Goal: Information Seeking & Learning: Learn about a topic

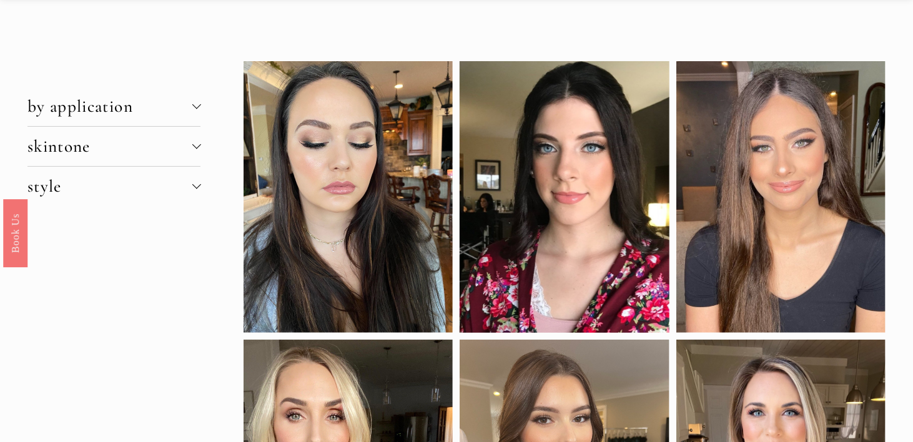
scroll to position [49, 0]
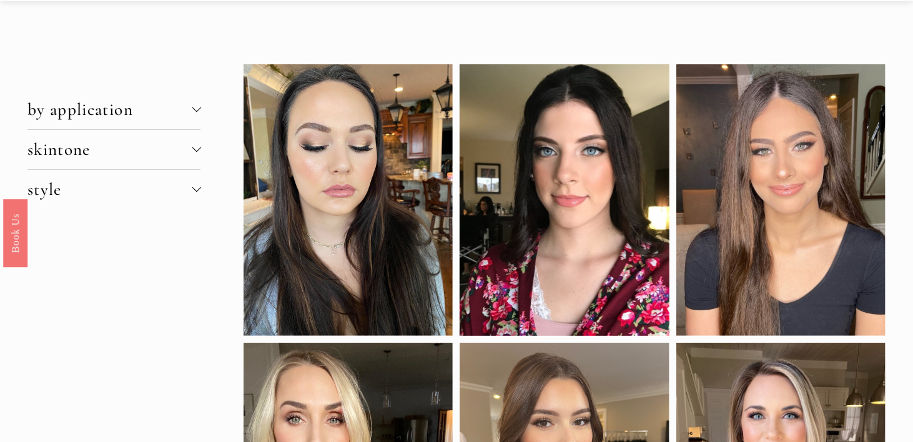
click at [149, 131] on button "skintone" at bounding box center [114, 149] width 174 height 39
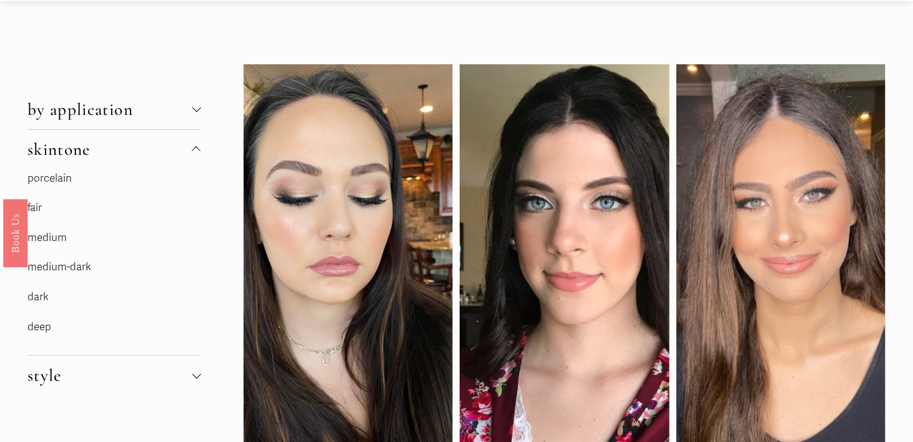
click at [37, 202] on link "fair" at bounding box center [34, 207] width 14 height 13
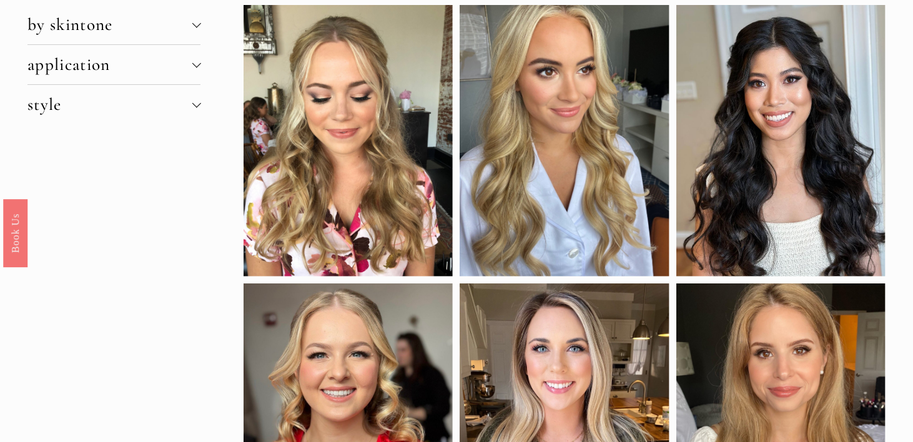
scroll to position [120, 0]
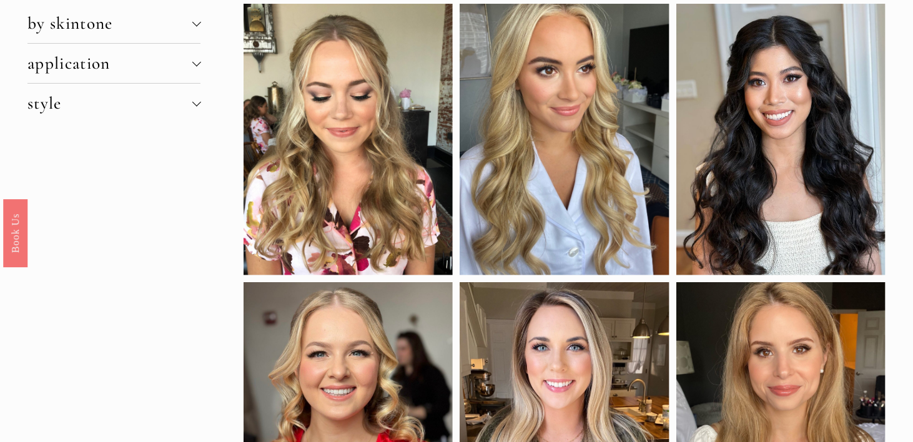
click at [106, 22] on span "by skintone" at bounding box center [109, 23] width 165 height 21
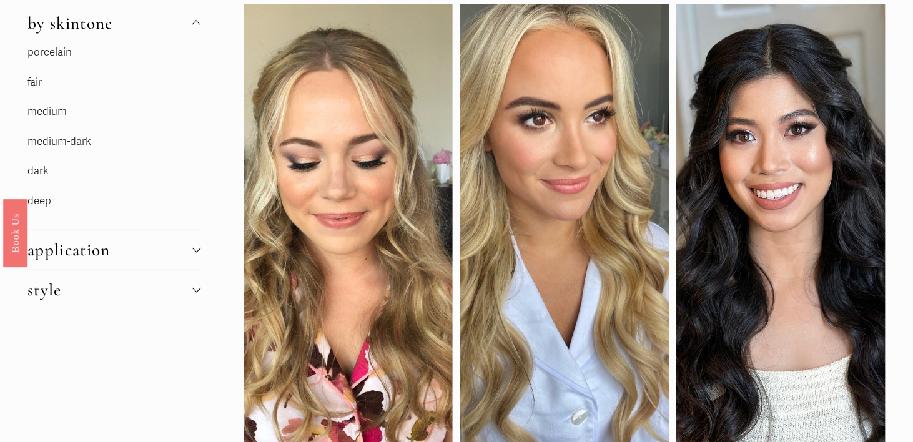
click at [97, 279] on button "style" at bounding box center [114, 290] width 174 height 39
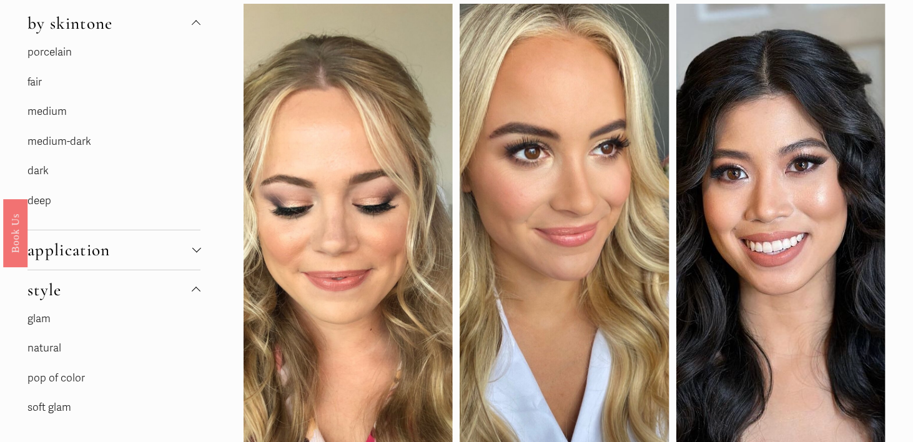
click at [97, 279] on button "style" at bounding box center [114, 290] width 174 height 39
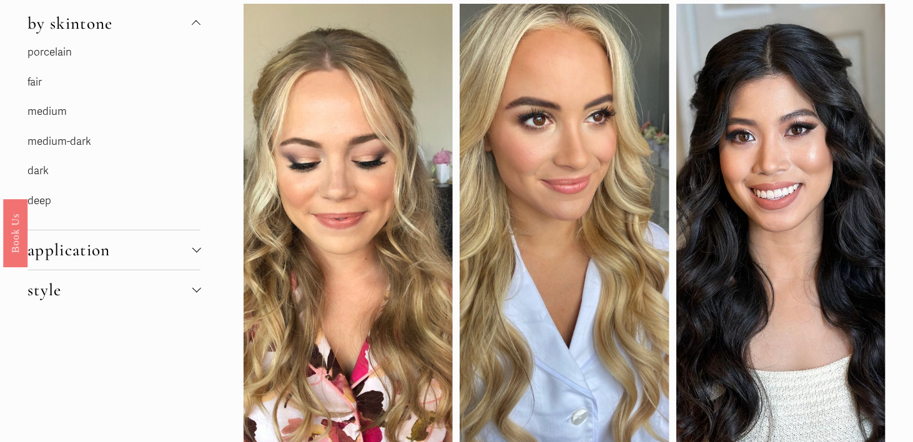
click at [151, 35] on button "by skintone" at bounding box center [114, 23] width 174 height 39
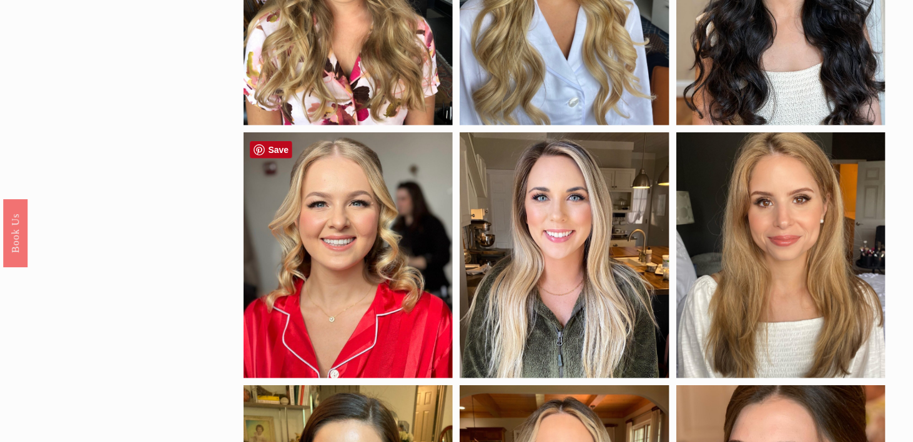
scroll to position [334, 0]
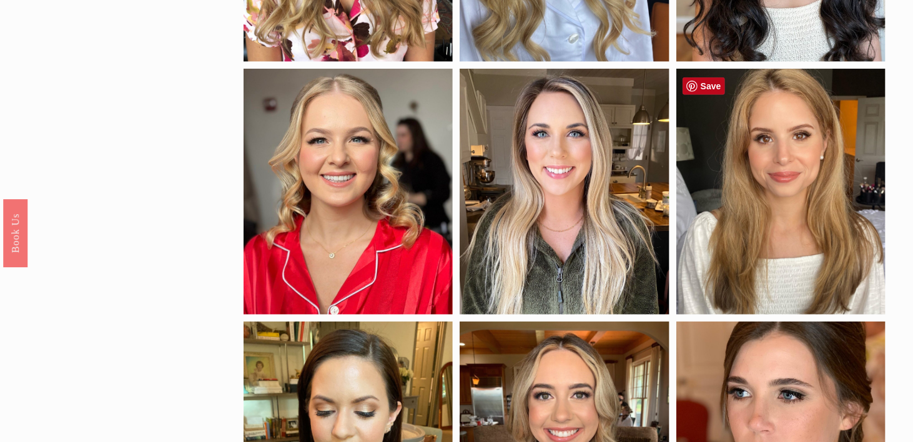
click at [782, 202] on div at bounding box center [781, 192] width 209 height 246
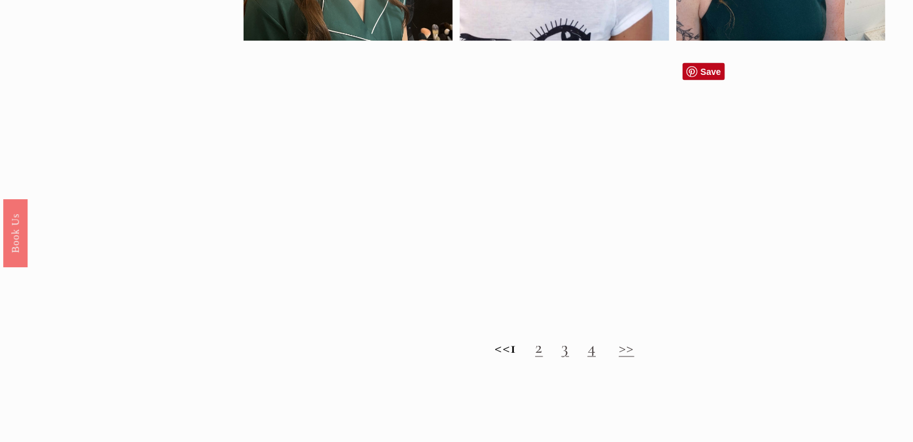
scroll to position [1176, 0]
